Goal: Check status: Check status

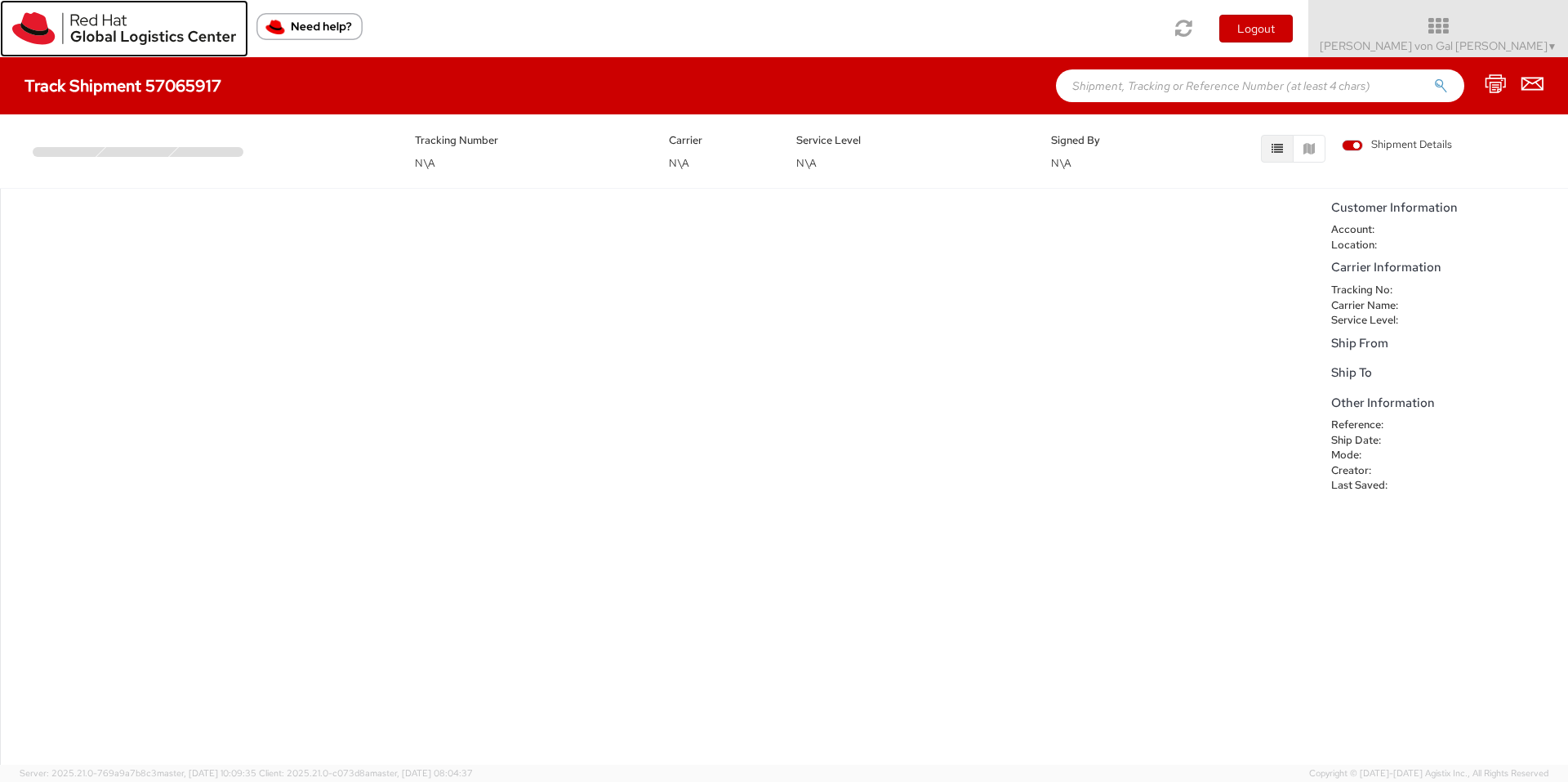
click at [123, 41] on img at bounding box center [124, 29] width 224 height 33
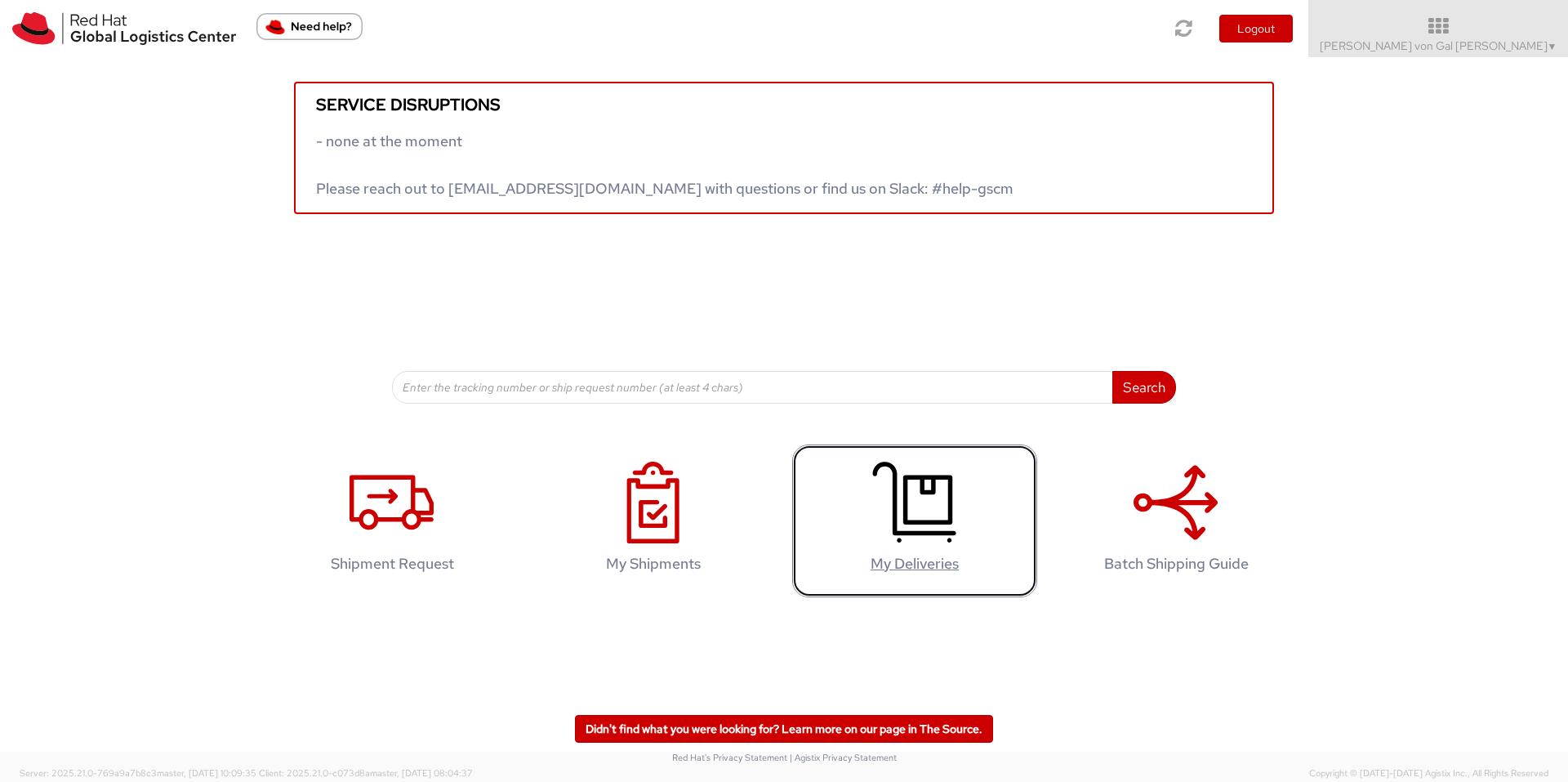
click at [931, 530] on icon at bounding box center [914, 502] width 84 height 82
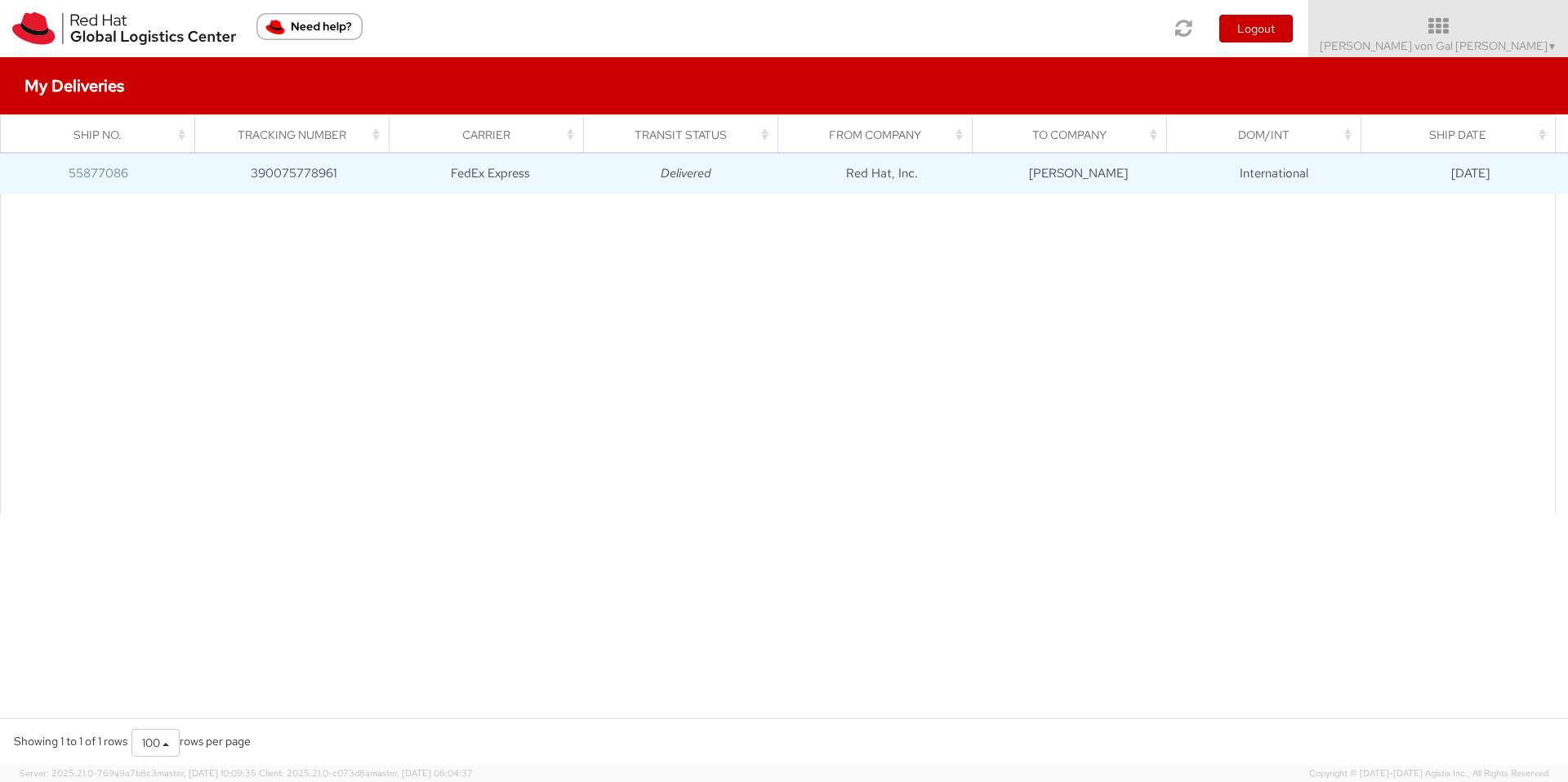
click at [1081, 178] on td "[PERSON_NAME]" at bounding box center [1078, 173] width 196 height 41
click at [830, 159] on td "Red Hat, Inc." at bounding box center [881, 173] width 196 height 41
